Goal: Find specific page/section: Find specific page/section

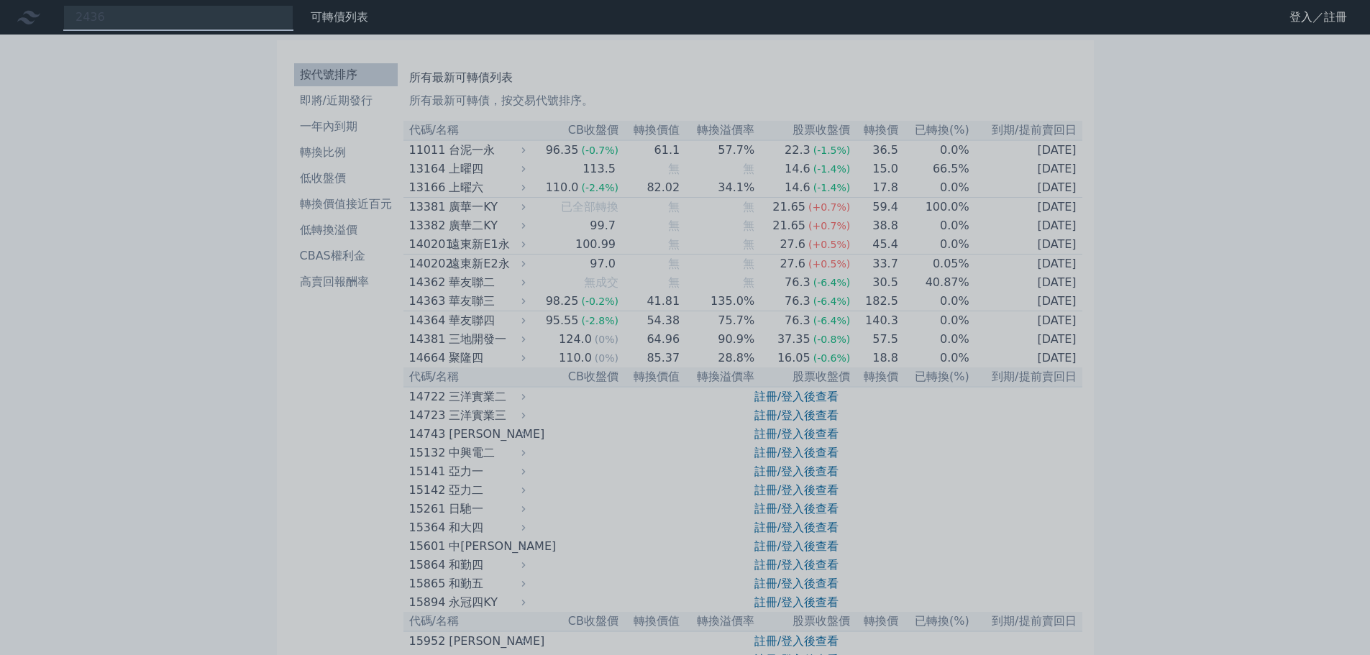
click at [115, 22] on div at bounding box center [685, 327] width 1370 height 655
drag, startPoint x: 124, startPoint y: 19, endPoint x: 8, endPoint y: -22, distance: 123.5
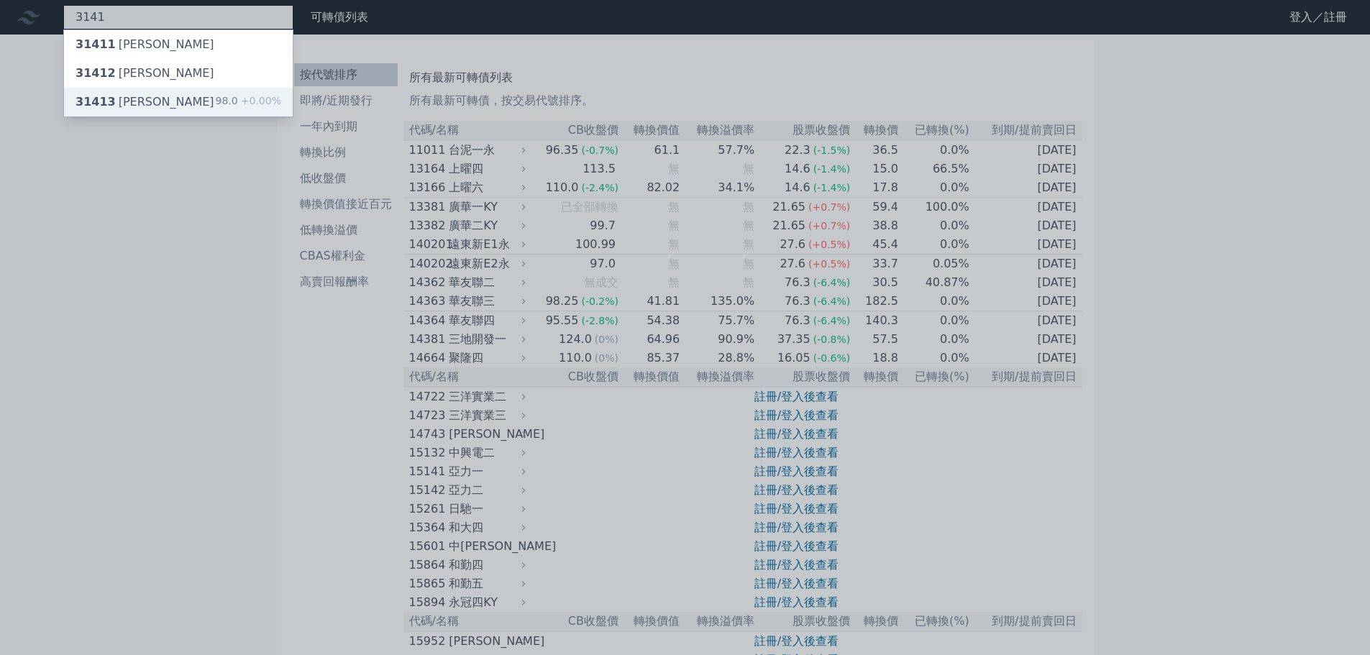
type input "3141"
click at [140, 95] on div "31413 [PERSON_NAME]" at bounding box center [145, 102] width 139 height 17
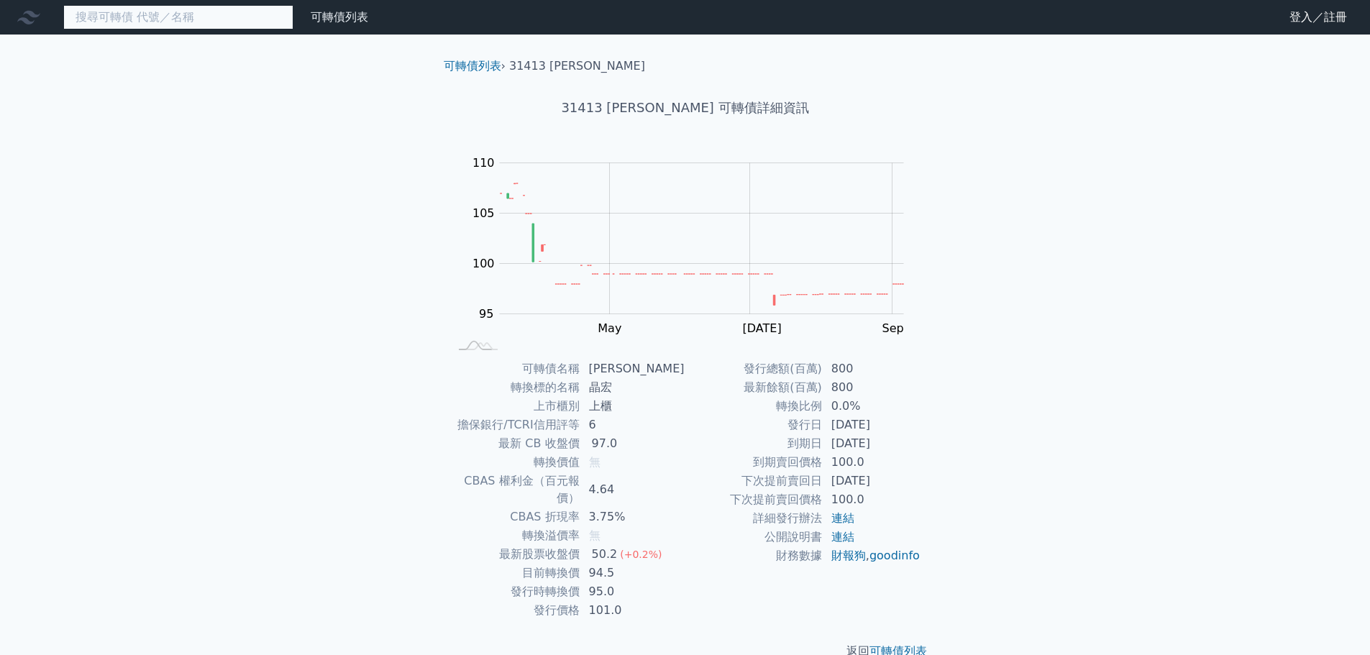
click at [114, 15] on input at bounding box center [178, 17] width 230 height 24
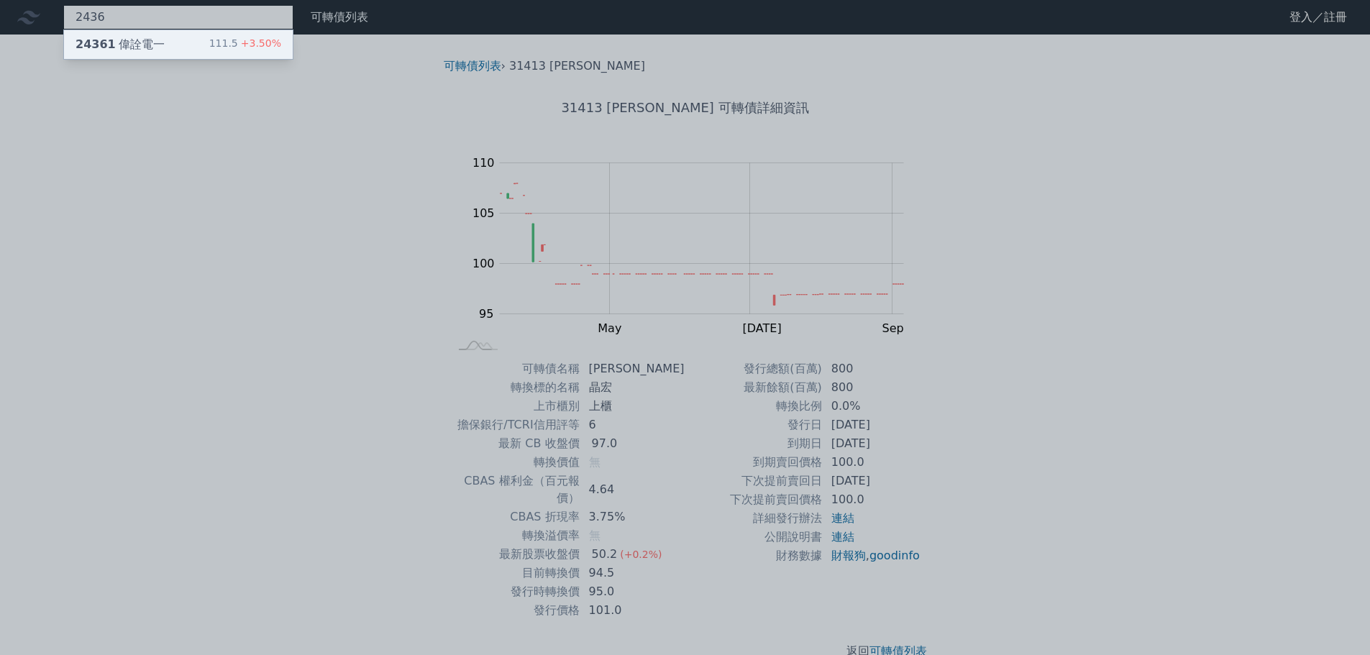
type input "2436"
click at [137, 42] on div "24361 偉詮電一" at bounding box center [120, 44] width 89 height 17
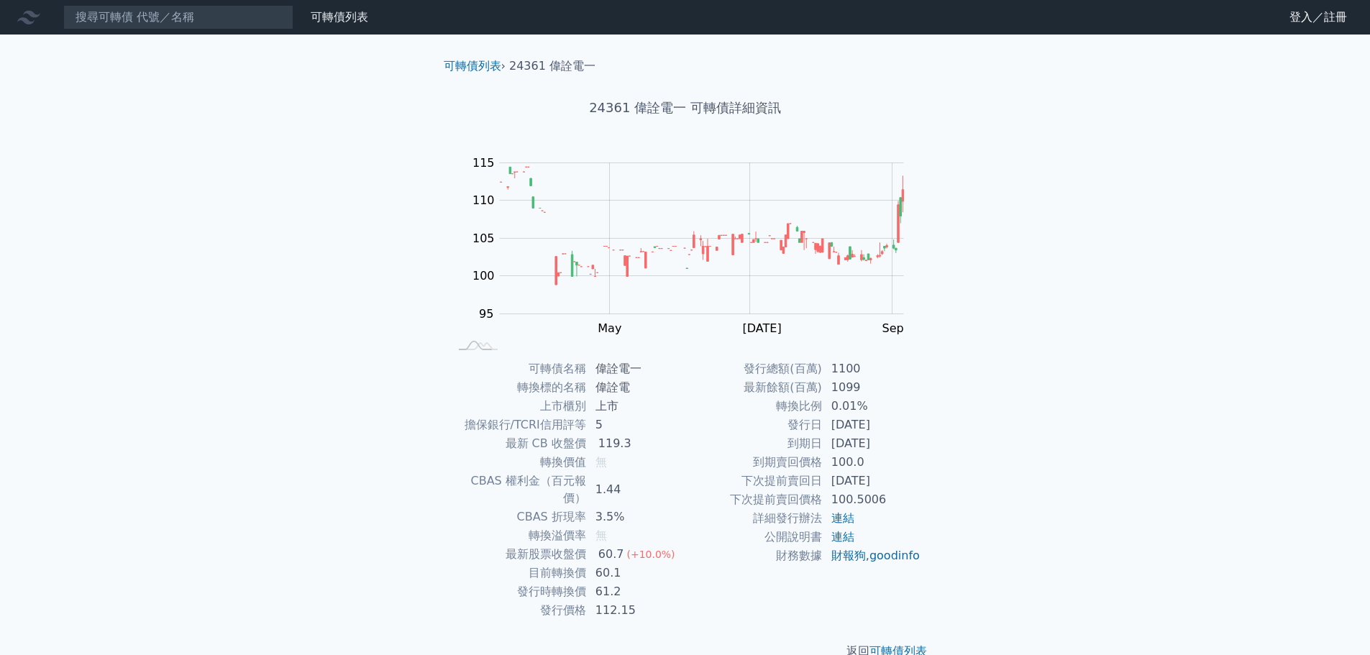
scroll to position [11, 0]
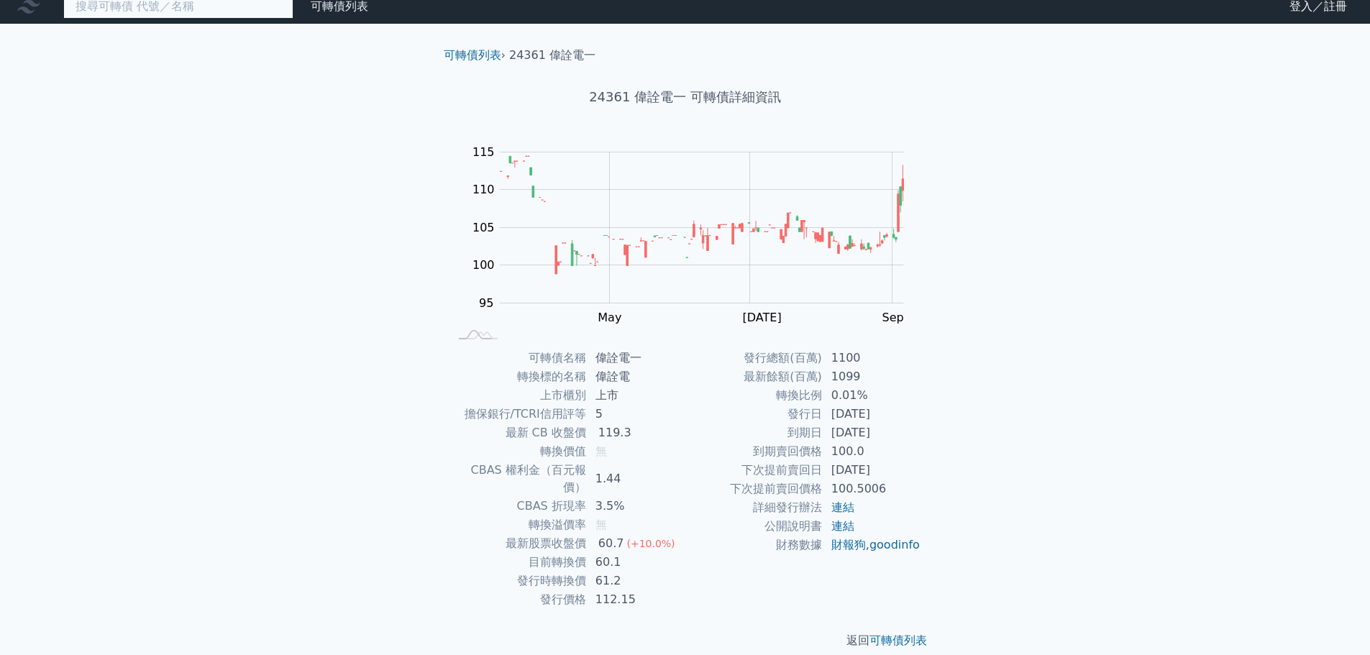
click at [178, 11] on input at bounding box center [178, 6] width 230 height 24
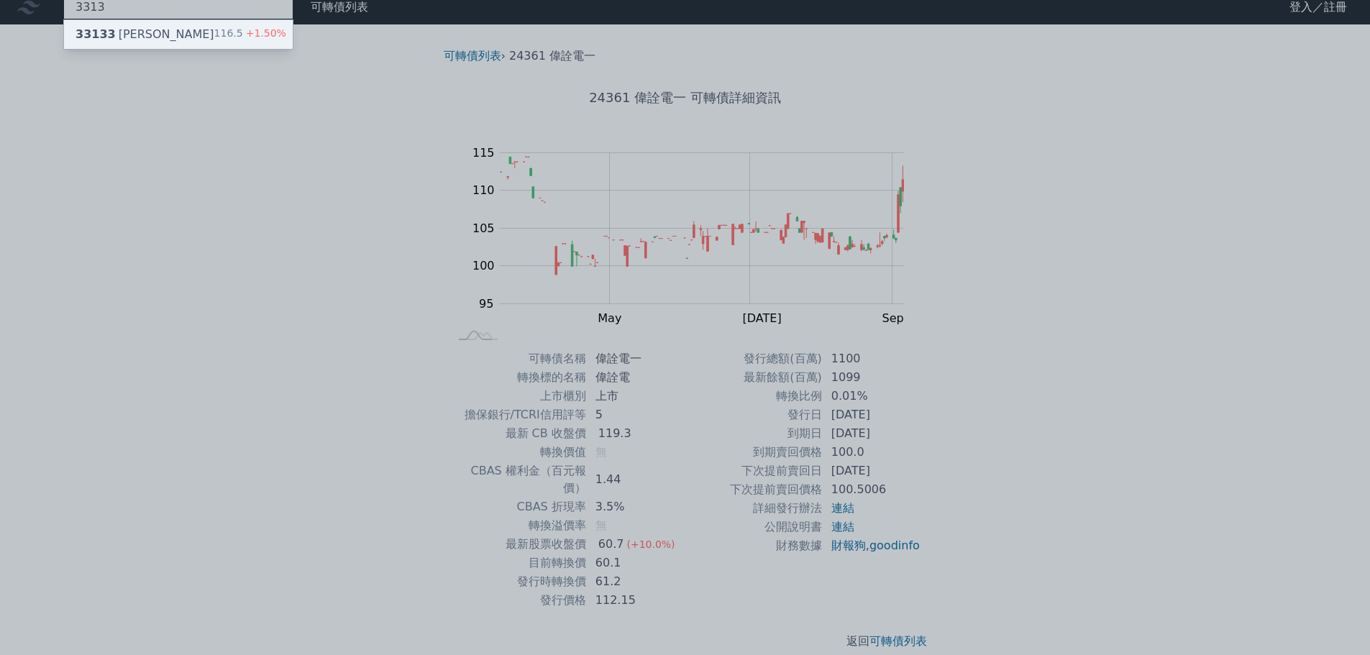
type input "3313"
click at [123, 32] on div "33133 [PERSON_NAME]" at bounding box center [145, 34] width 139 height 17
